Goal: Contribute content

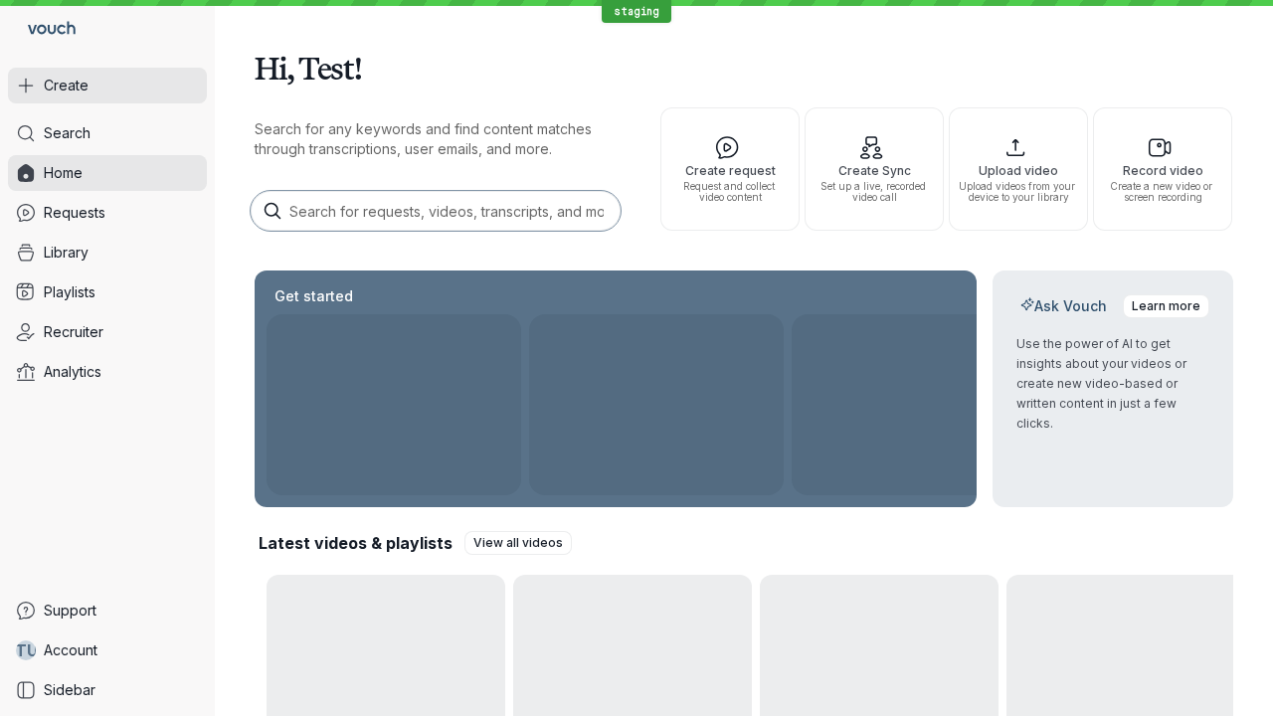
click at [107, 86] on button "Create" at bounding box center [107, 86] width 199 height 36
